Goal: Transaction & Acquisition: Purchase product/service

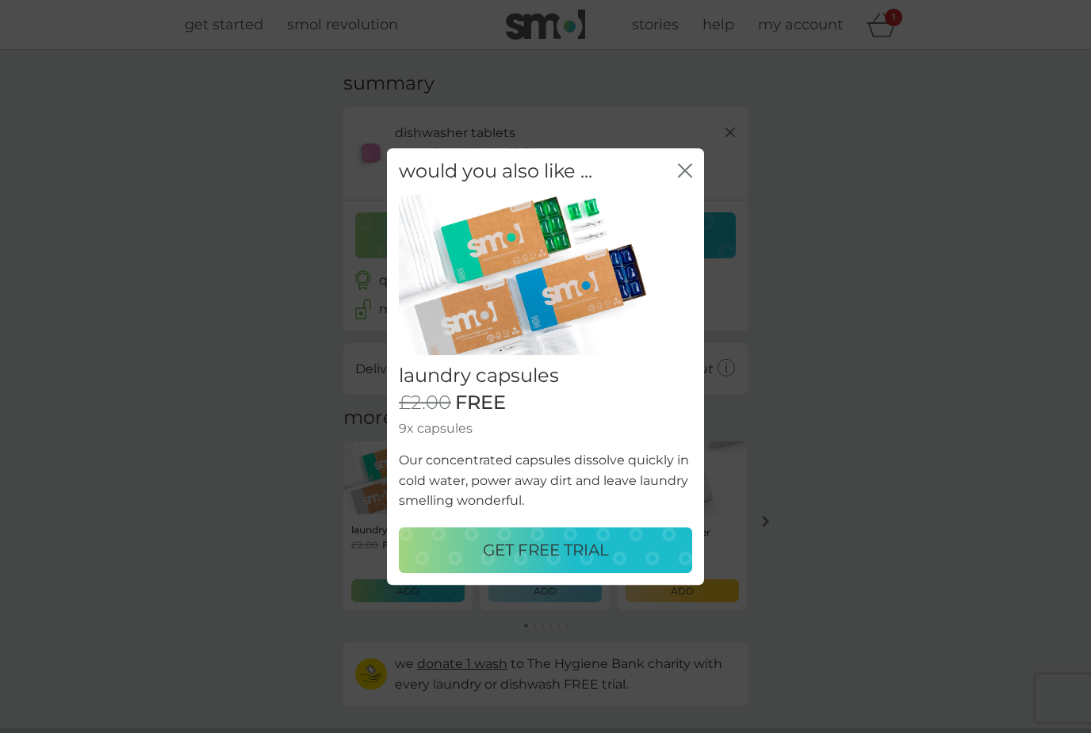
click at [686, 169] on icon "close" at bounding box center [685, 170] width 14 height 14
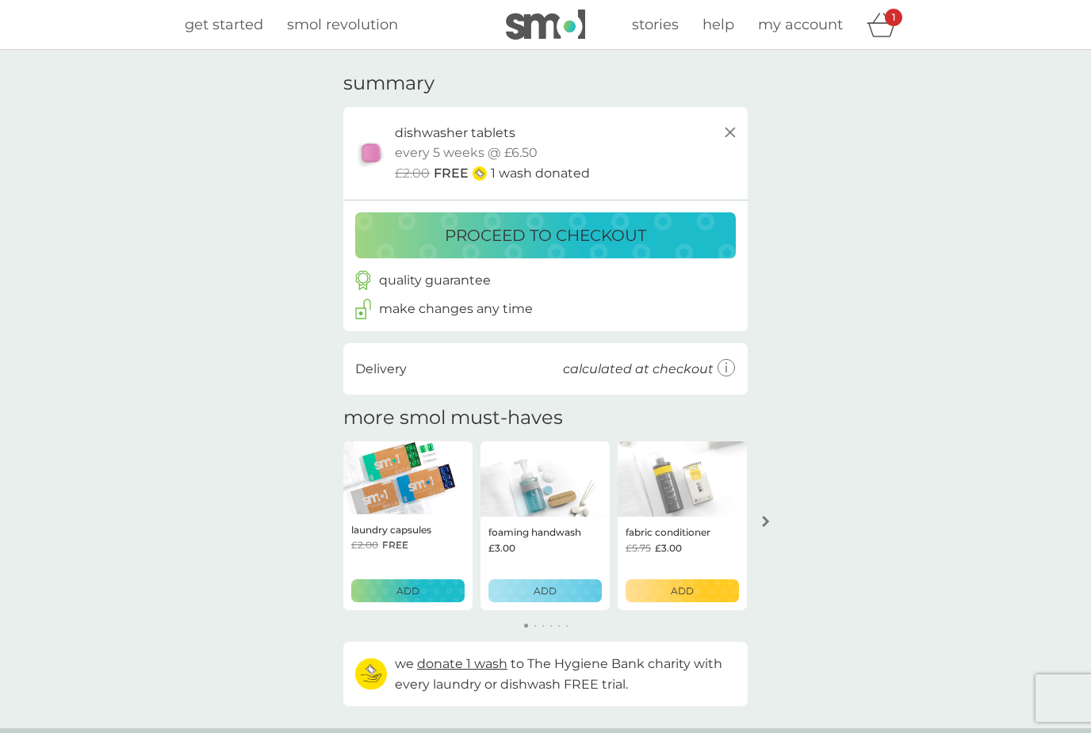
click at [541, 237] on p "proceed to checkout" at bounding box center [545, 235] width 201 height 25
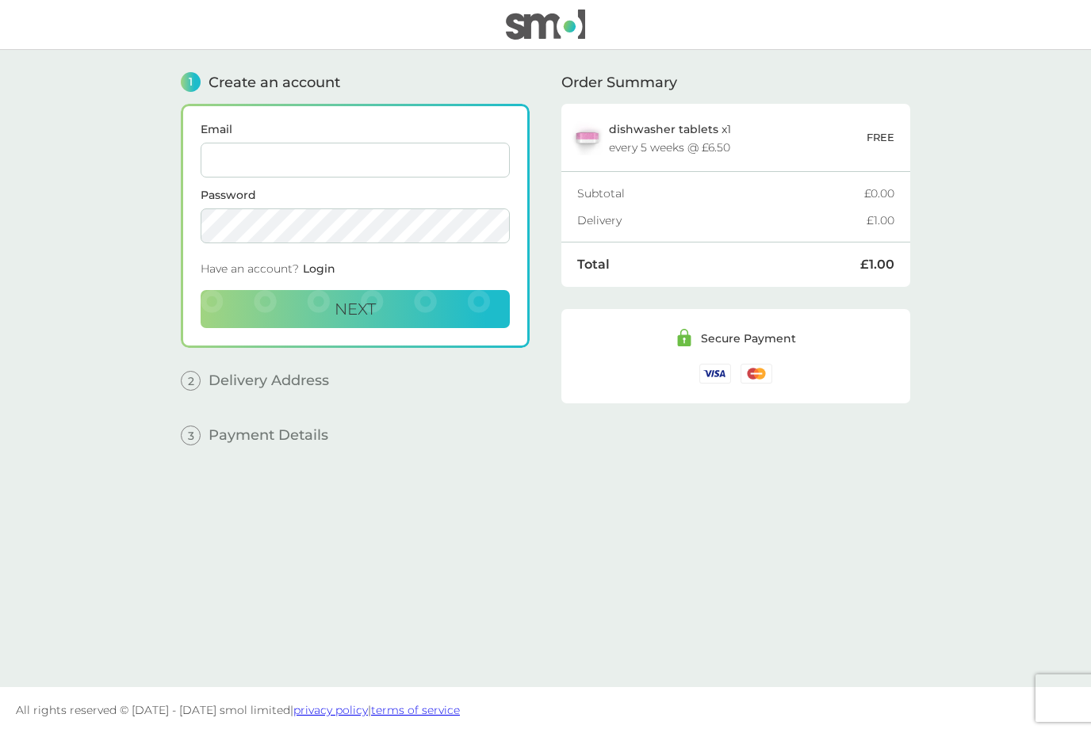
click at [292, 151] on input "Email" at bounding box center [355, 160] width 309 height 35
type input "[EMAIL_ADDRESS][DOMAIN_NAME]"
click at [232, 82] on span "Create an account" at bounding box center [274, 82] width 132 height 14
click at [192, 90] on span "1" at bounding box center [191, 82] width 20 height 20
click at [256, 91] on div "1 Create an account" at bounding box center [355, 82] width 349 height 20
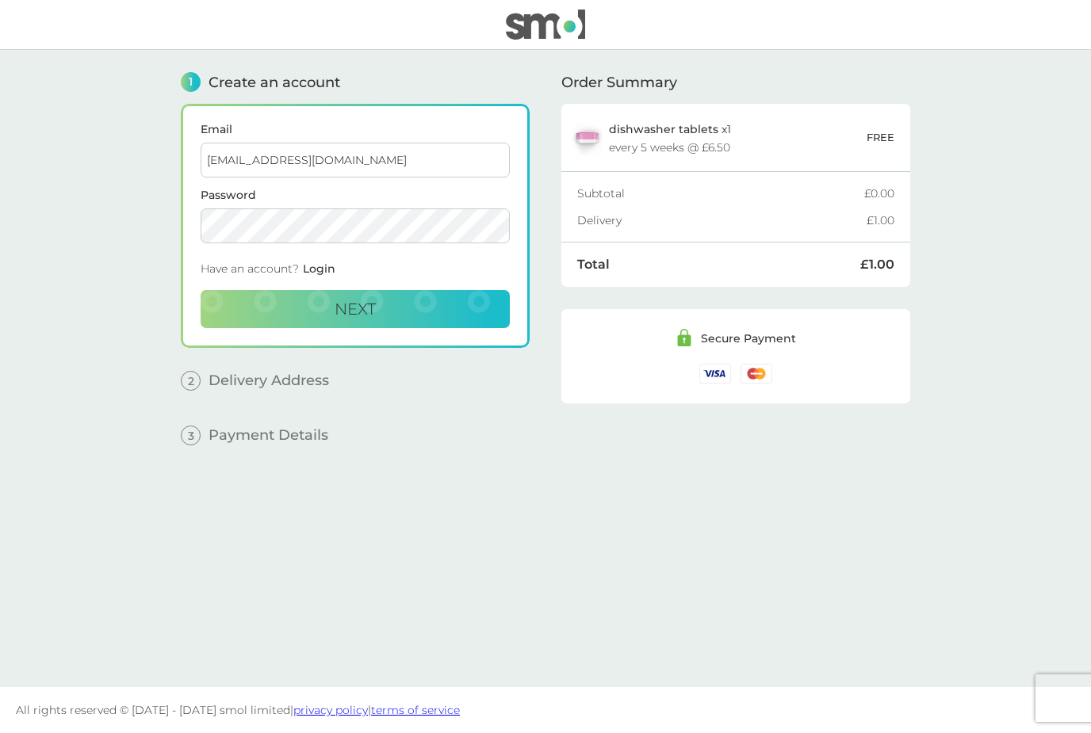
click at [299, 94] on div "1 Create an account Email markawitney@gmail.com Password Have an account? Login…" at bounding box center [355, 210] width 349 height 276
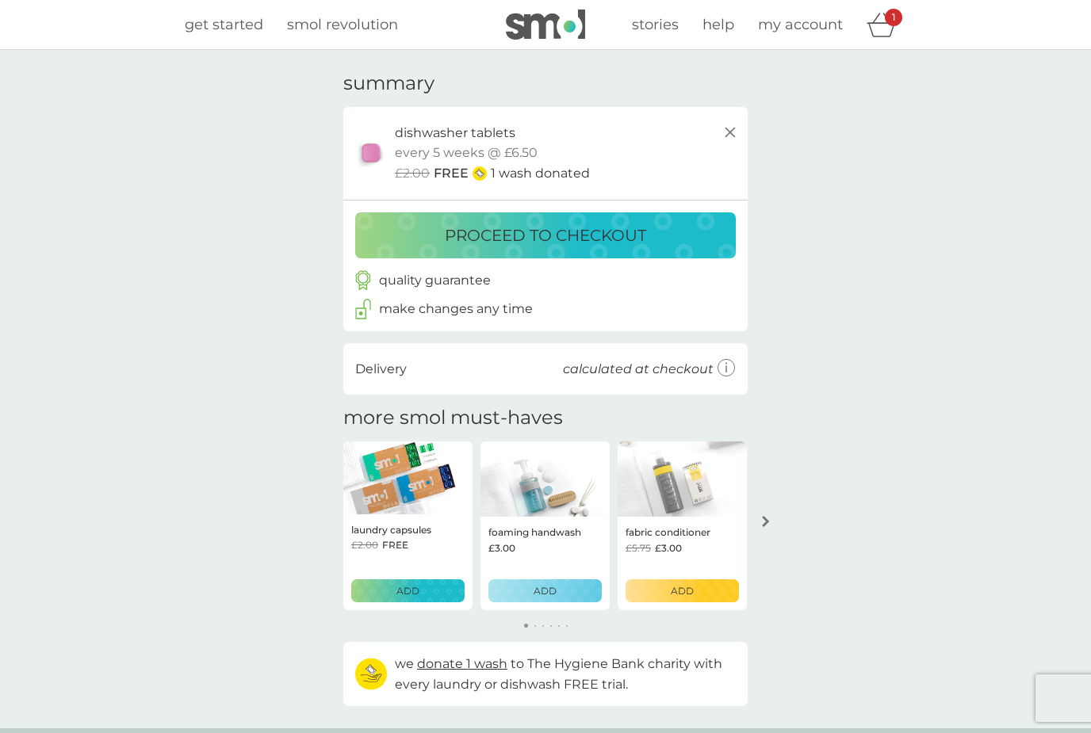
click at [791, 22] on span "my account" at bounding box center [800, 24] width 85 height 17
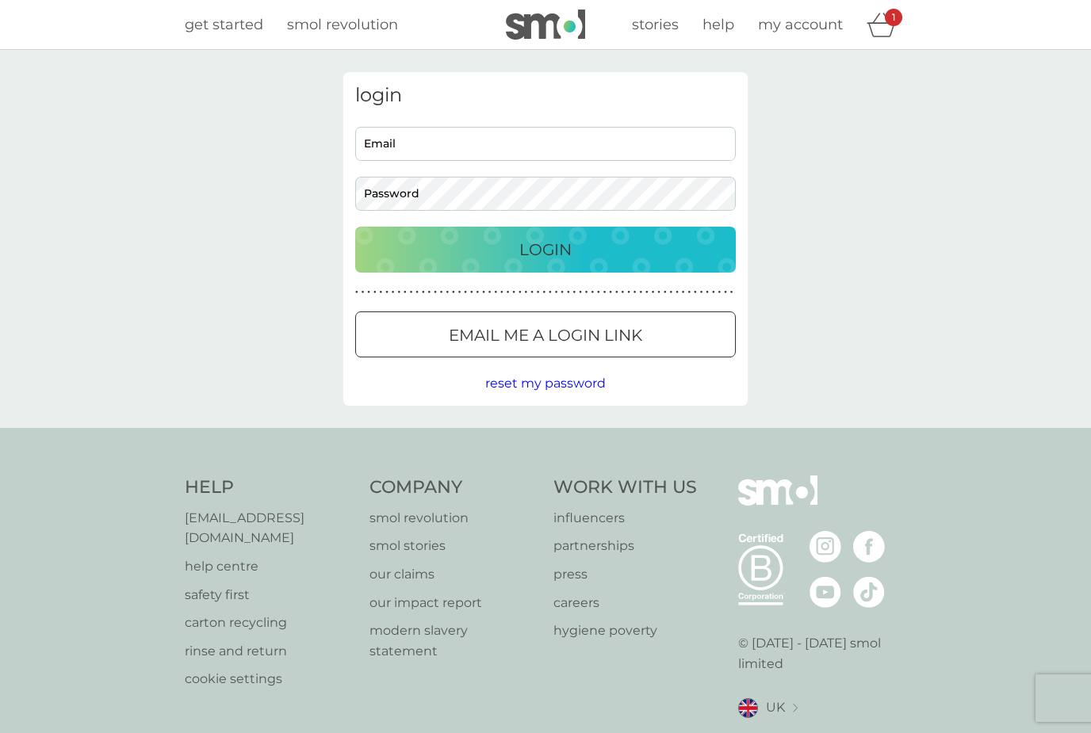
click at [409, 146] on input "Email" at bounding box center [545, 144] width 381 height 34
type input "markawitneygmail.com"
click at [718, 31] on span "help" at bounding box center [718, 24] width 32 height 17
click at [399, 148] on input "Email" at bounding box center [545, 144] width 381 height 34
click at [880, 33] on icon "basket" at bounding box center [881, 25] width 30 height 25
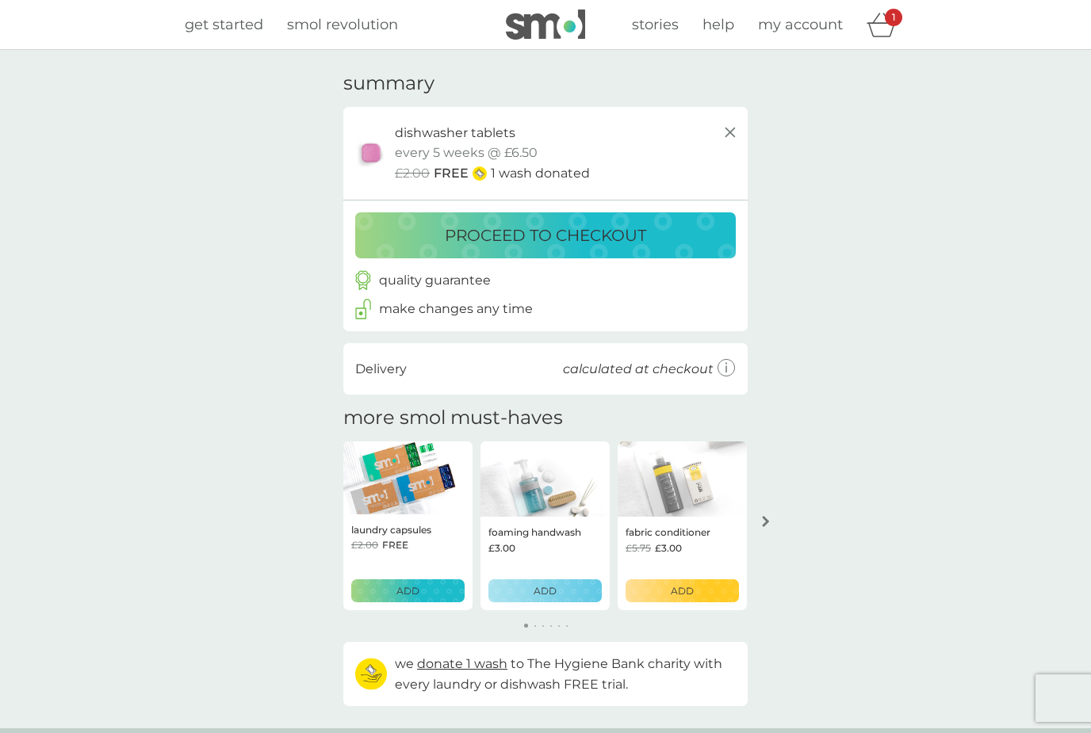
click at [545, 229] on p "proceed to checkout" at bounding box center [545, 235] width 201 height 25
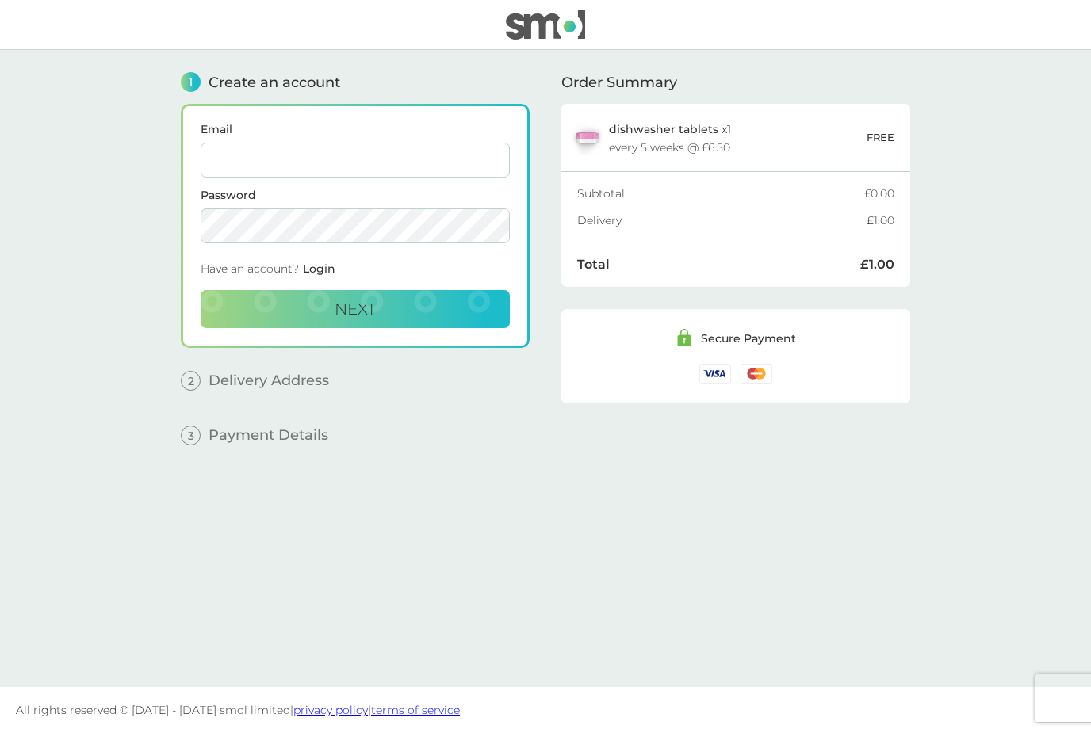
click at [236, 150] on input "Email" at bounding box center [355, 160] width 309 height 35
type input "[EMAIL_ADDRESS][DOMAIN_NAME]"
click at [354, 308] on span "Next" at bounding box center [355, 309] width 41 height 19
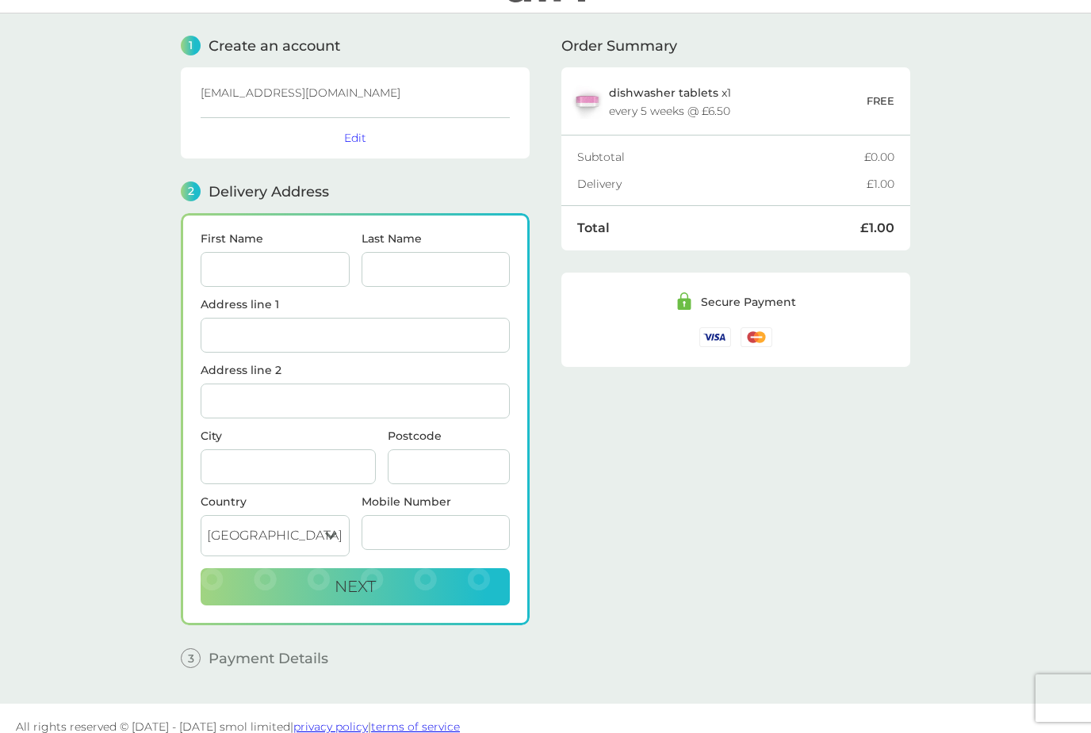
scroll to position [54, 0]
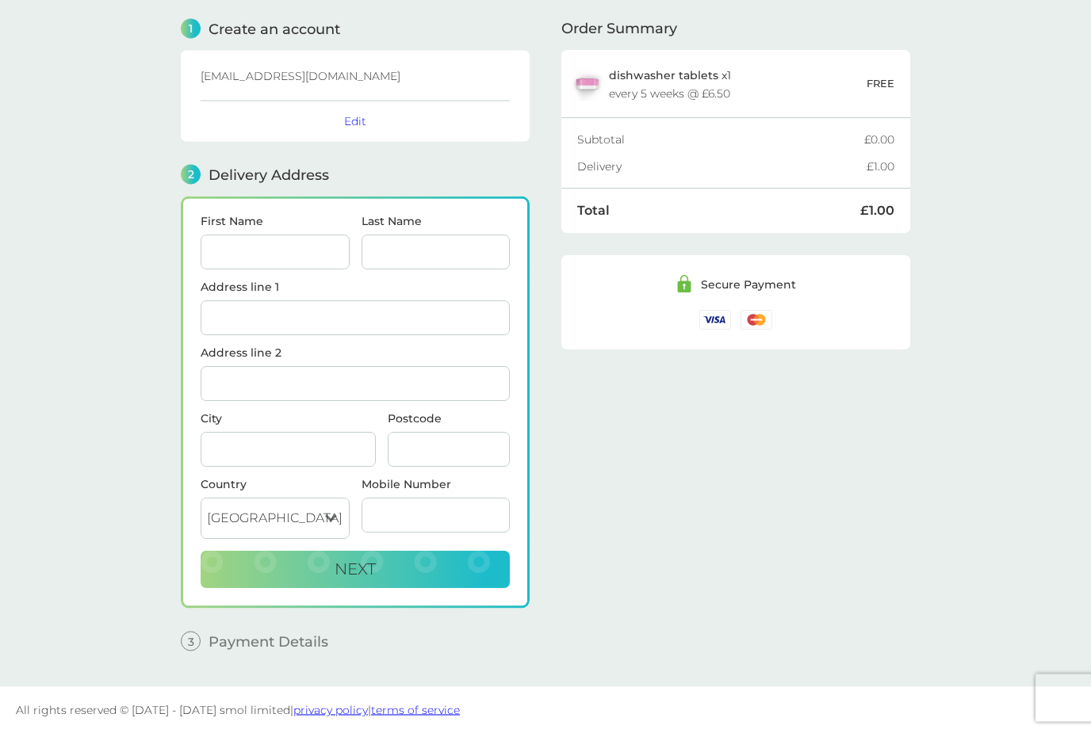
click at [266, 247] on input "First Name" at bounding box center [275, 252] width 149 height 35
type input "Mark"
type input "Witney"
click at [233, 316] on input "Address line 1" at bounding box center [355, 318] width 309 height 35
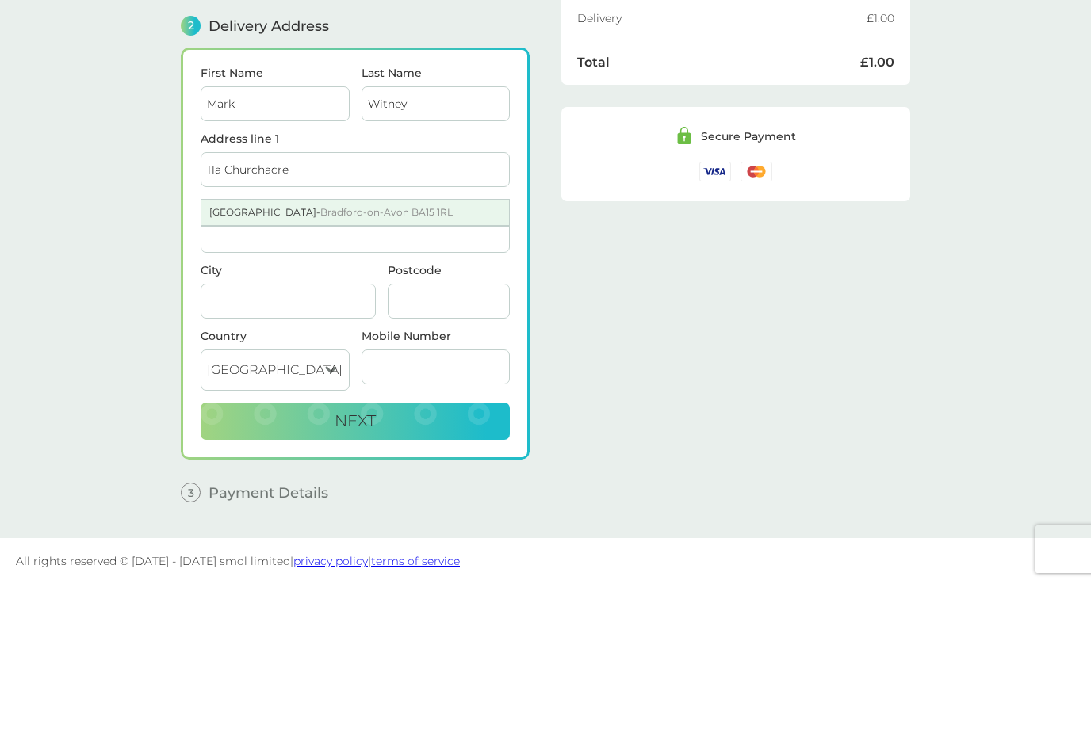
click at [369, 355] on span "Bradford-on-Avon BA15 1RL" at bounding box center [386, 361] width 132 height 12
type input "[GEOGRAPHIC_DATA]"
type input "Bradford-on-Avon"
type input "BA15 1RL"
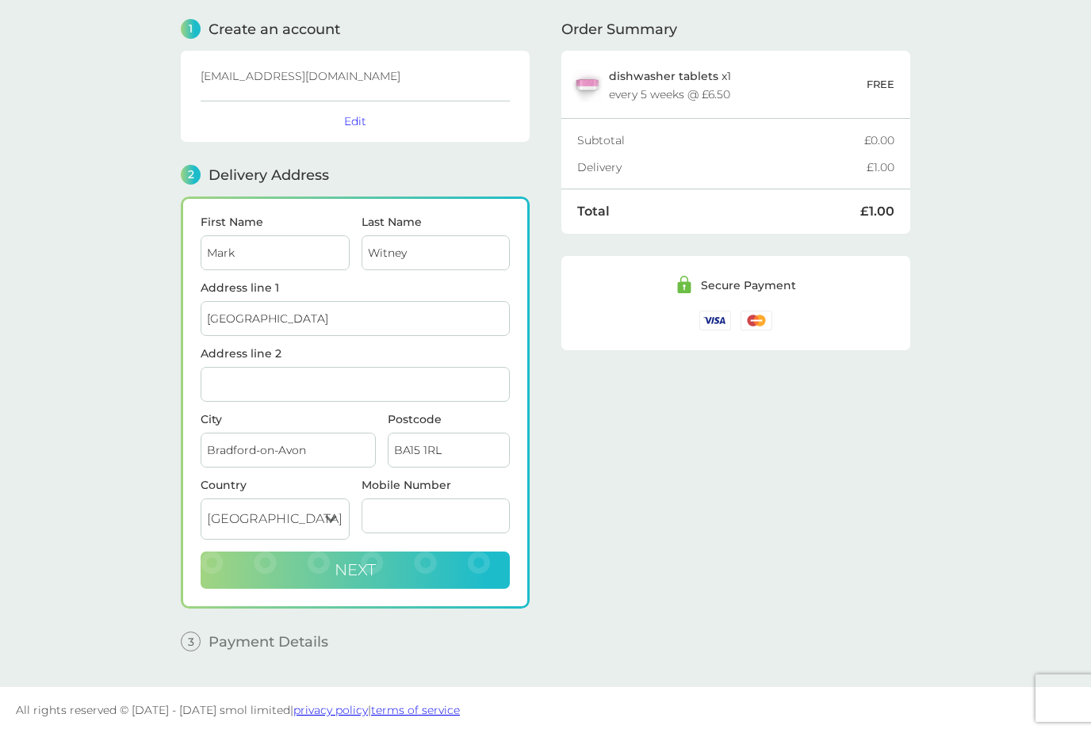
click at [356, 579] on span "Next" at bounding box center [355, 569] width 41 height 19
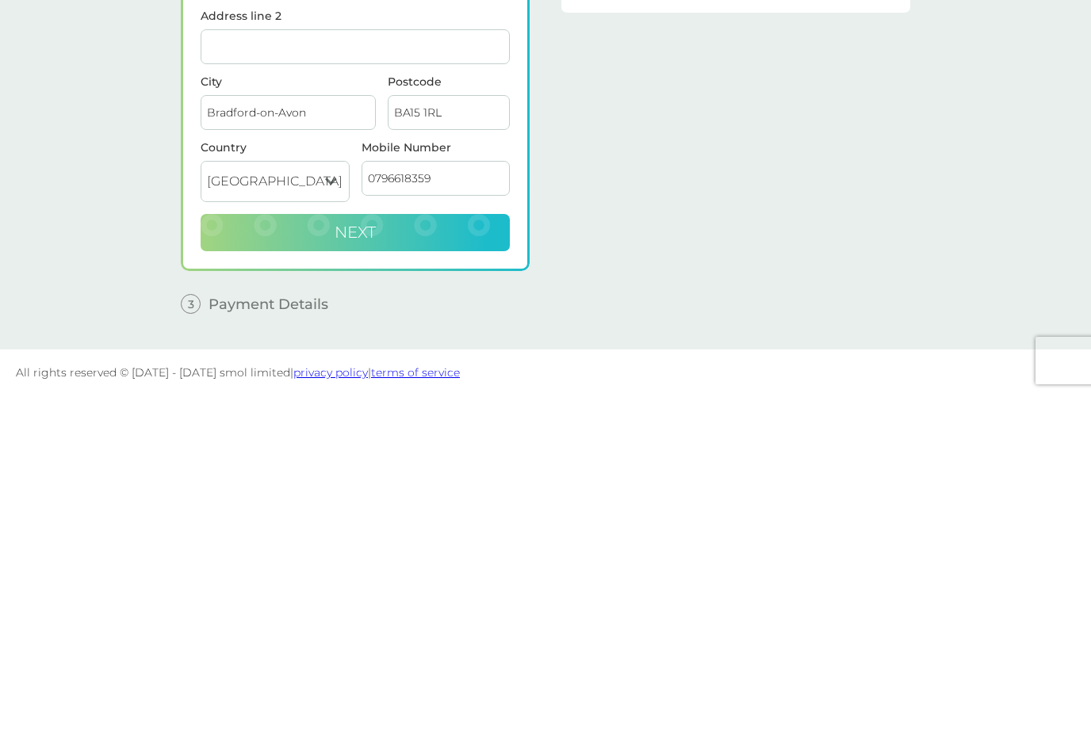
type input "07966183597"
click at [362, 560] on span "Next" at bounding box center [355, 569] width 41 height 19
checkbox input "true"
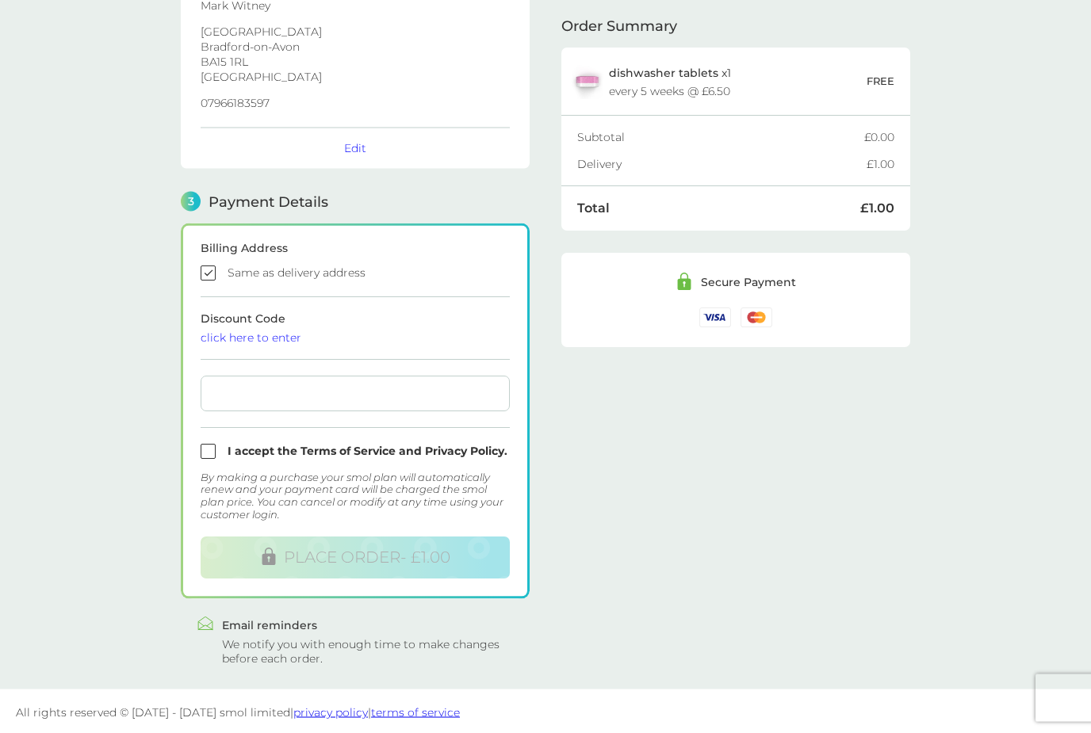
scroll to position [270, 0]
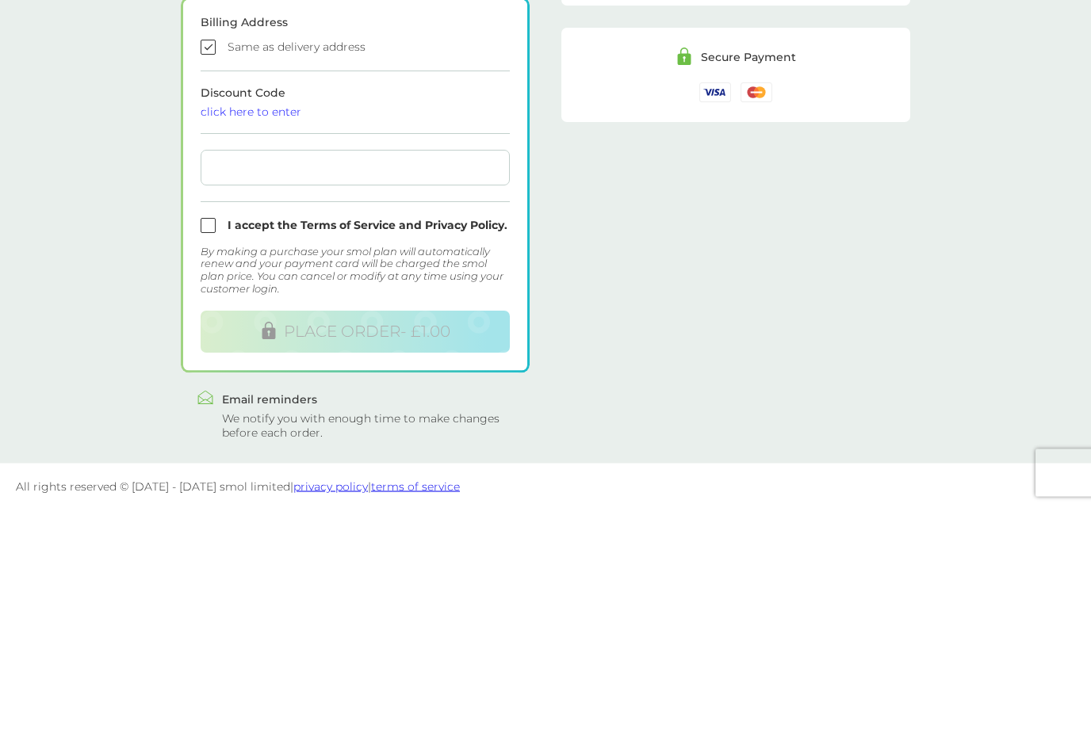
click at [201, 444] on input "checkbox" at bounding box center [355, 451] width 309 height 15
checkbox input "true"
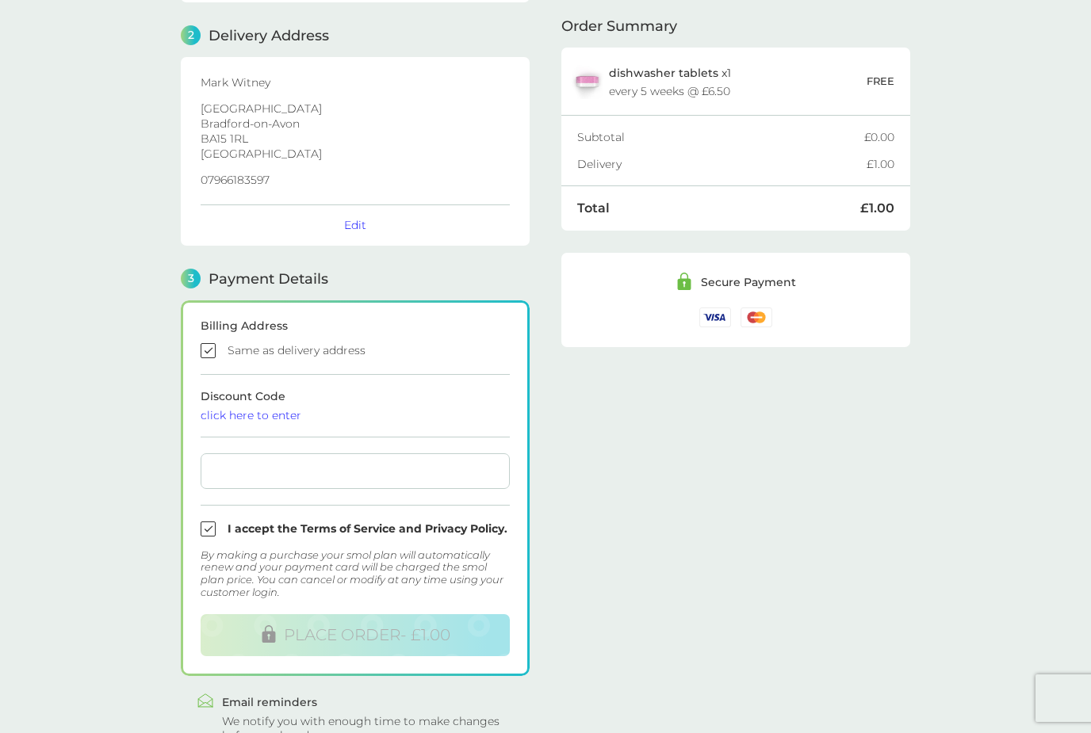
scroll to position [220, 0]
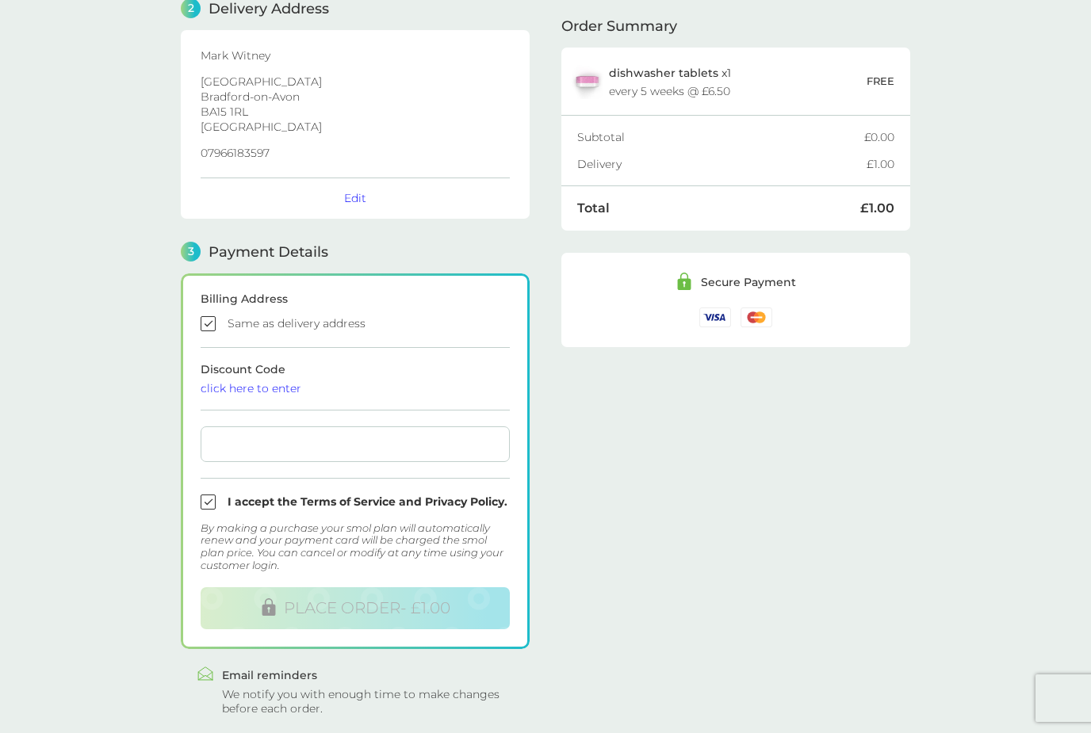
click at [480, 455] on div at bounding box center [355, 445] width 309 height 36
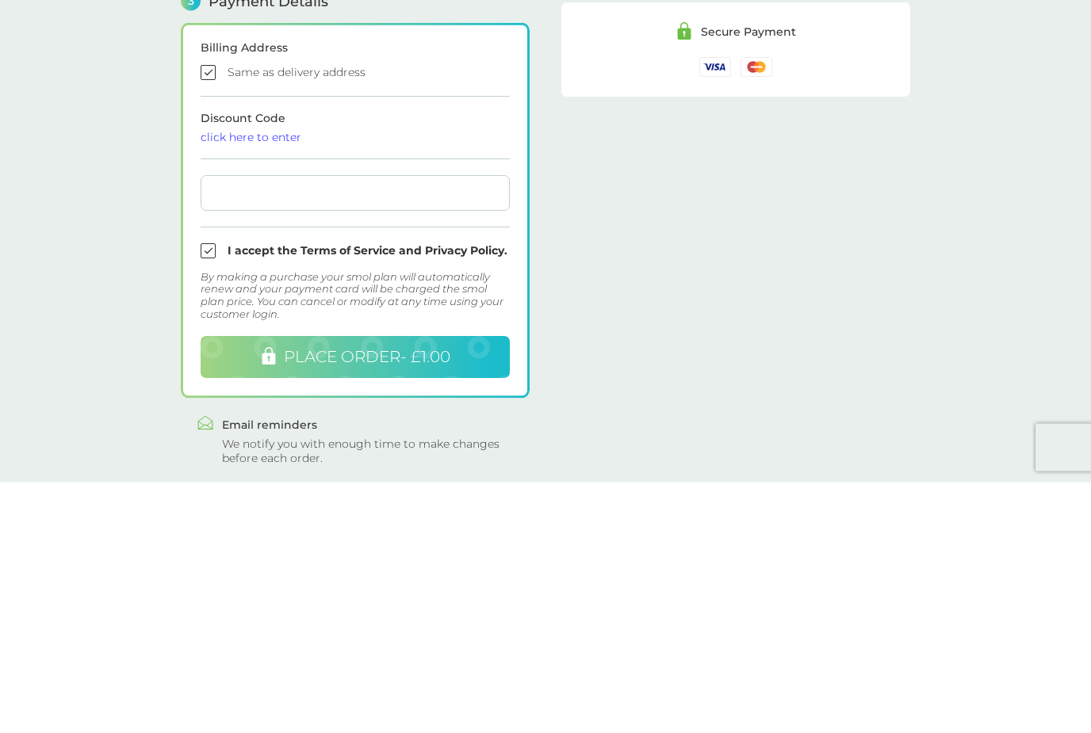
click at [394, 599] on span "PLACE ORDER - £1.00" at bounding box center [367, 608] width 166 height 19
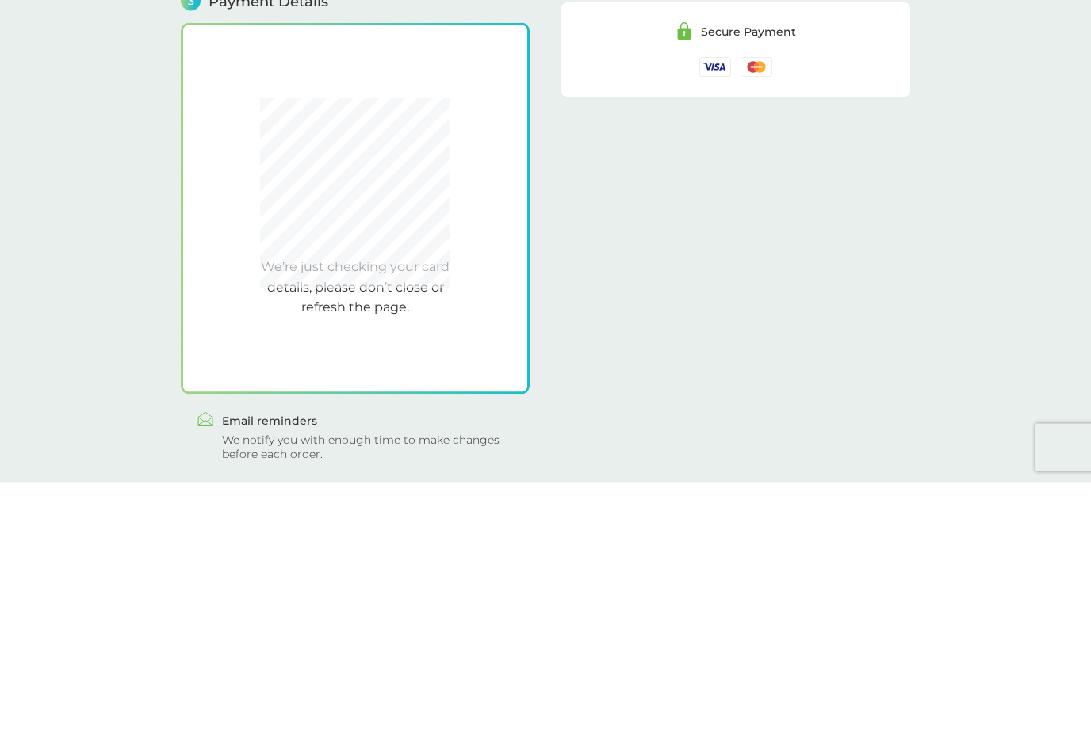
scroll to position [216, 0]
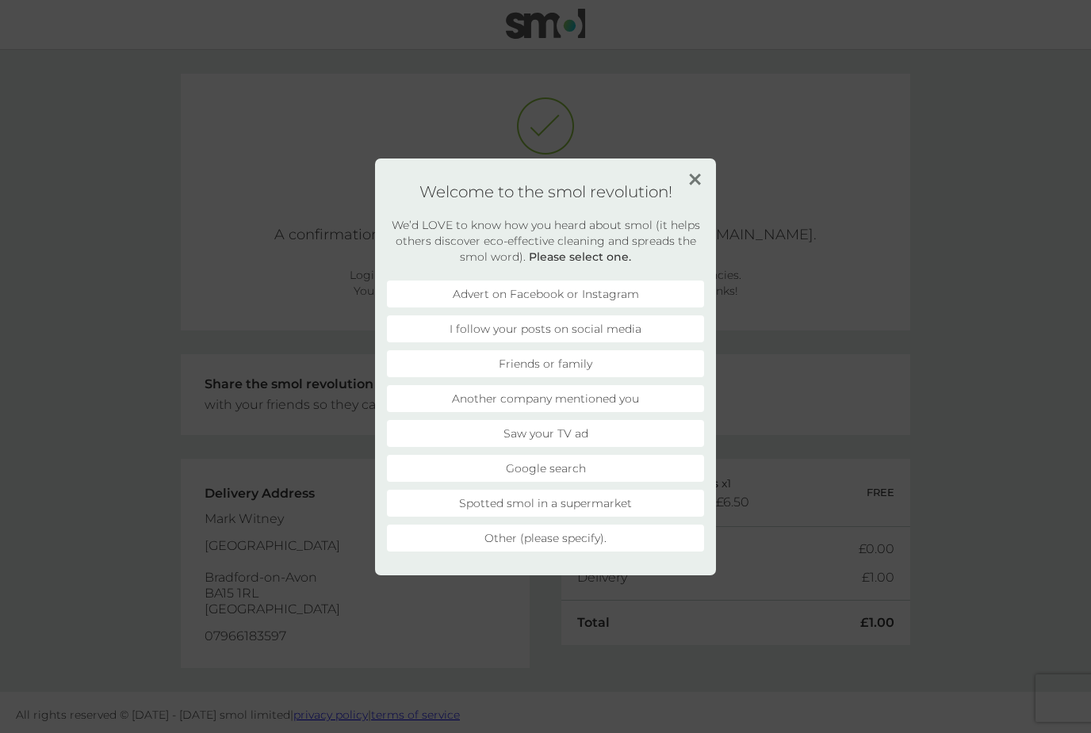
click at [568, 369] on li "Friends or family" at bounding box center [545, 363] width 317 height 27
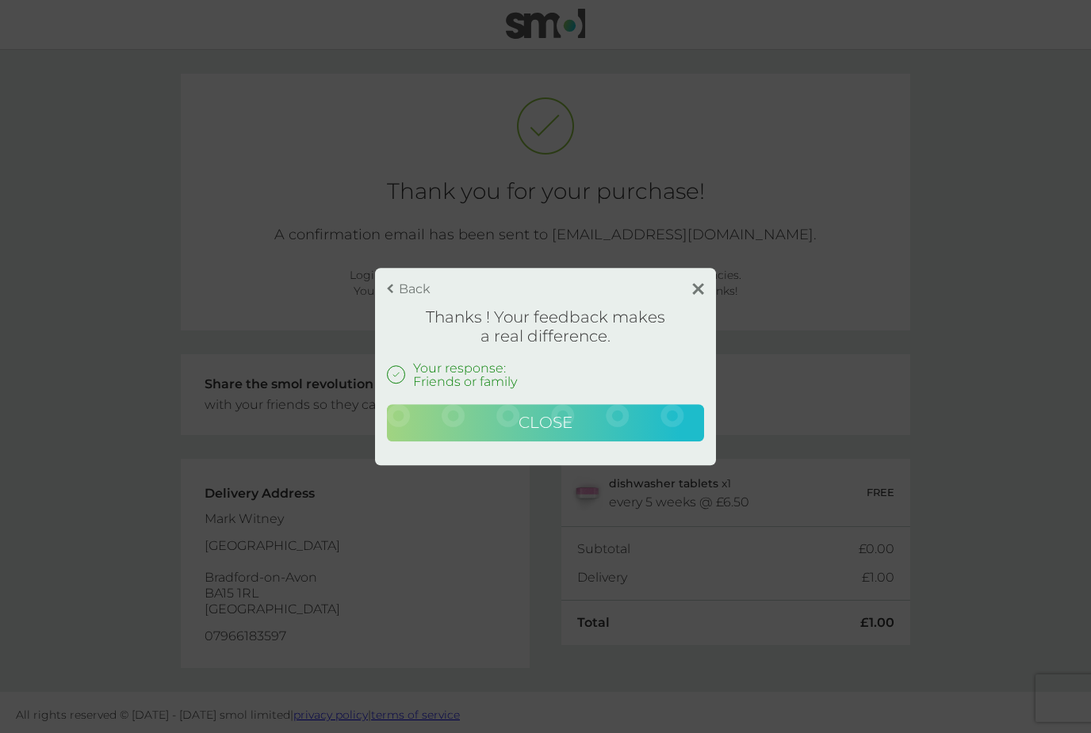
click at [549, 419] on span "Close" at bounding box center [545, 422] width 54 height 19
